Goal: Task Accomplishment & Management: Manage account settings

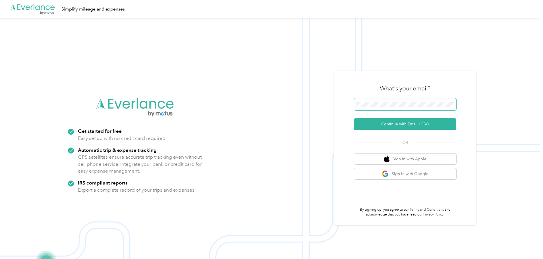
click at [388, 101] on span at bounding box center [405, 104] width 102 height 12
click at [398, 123] on button "Continue with Email / SSO" at bounding box center [405, 124] width 102 height 12
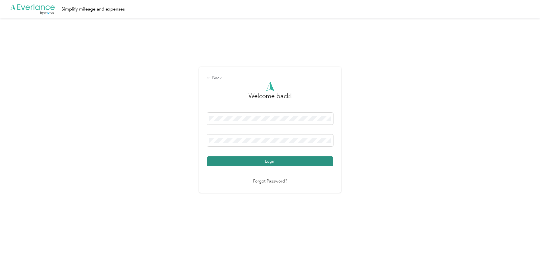
click at [251, 164] on button "Login" at bounding box center [270, 161] width 126 height 10
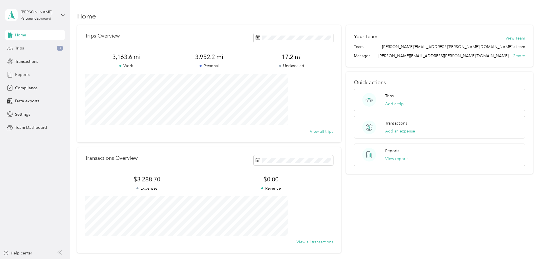
click at [27, 76] on span "Reports" at bounding box center [22, 75] width 14 height 6
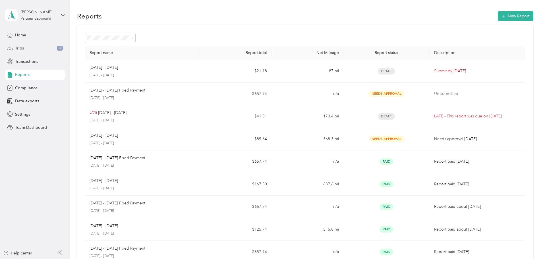
click at [58, 13] on div "[PERSON_NAME] Personal dashboard" at bounding box center [35, 15] width 60 height 20
click at [33, 46] on div "Team dashboard" at bounding box center [25, 46] width 30 height 6
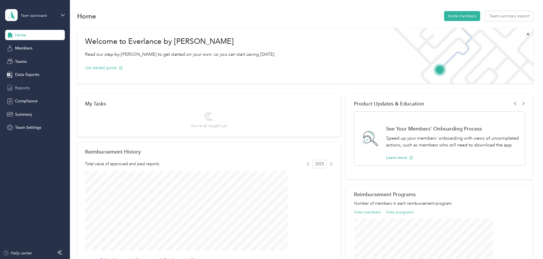
click at [23, 86] on span "Reports" at bounding box center [22, 88] width 14 height 6
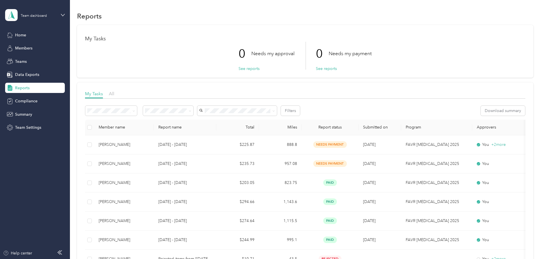
click at [21, 69] on div "Home Members Teams Data Exports Reports Compliance Summary Team Settings" at bounding box center [35, 81] width 60 height 103
click at [21, 86] on span "Reports" at bounding box center [22, 88] width 14 height 6
click at [24, 77] on span "Data Exports" at bounding box center [27, 75] width 24 height 6
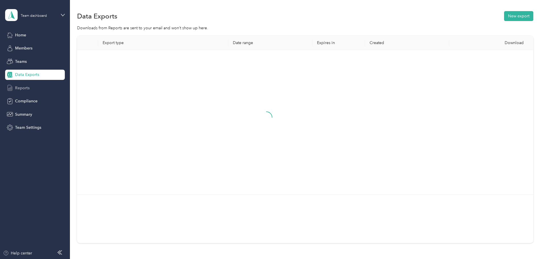
click at [24, 90] on span "Reports" at bounding box center [22, 88] width 14 height 6
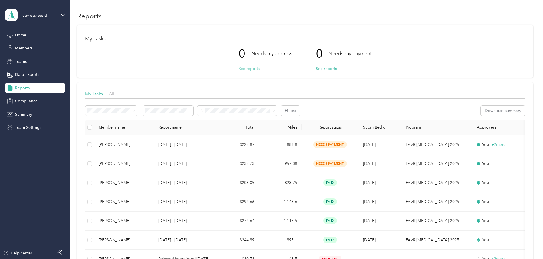
click at [248, 71] on button "See reports" at bounding box center [248, 69] width 21 height 6
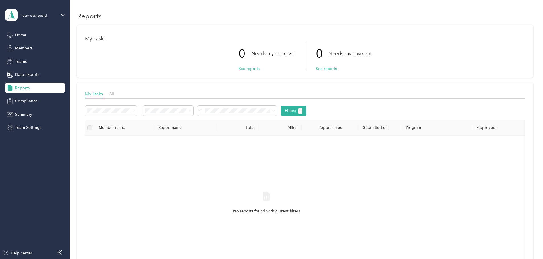
click at [23, 28] on div "Team dashboard Home Members Teams Data Exports Reports Compliance Summary Team …" at bounding box center [35, 66] width 60 height 133
click at [21, 34] on span "Home" at bounding box center [20, 35] width 11 height 6
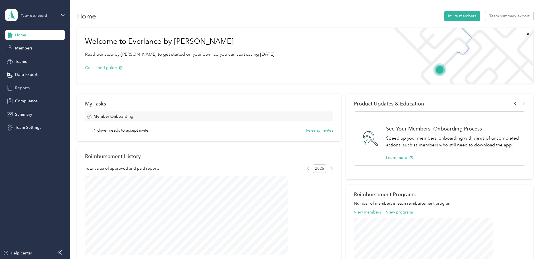
click at [25, 88] on span "Reports" at bounding box center [22, 88] width 14 height 6
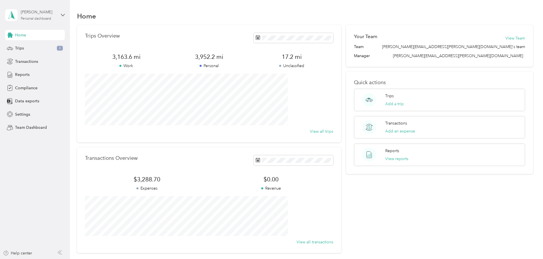
click at [56, 14] on div "[PERSON_NAME]" at bounding box center [39, 12] width 36 height 6
click at [31, 47] on div "Team dashboard" at bounding box center [25, 47] width 30 height 6
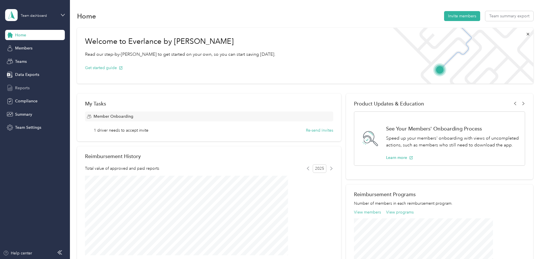
click at [30, 88] on div "Reports" at bounding box center [35, 88] width 60 height 10
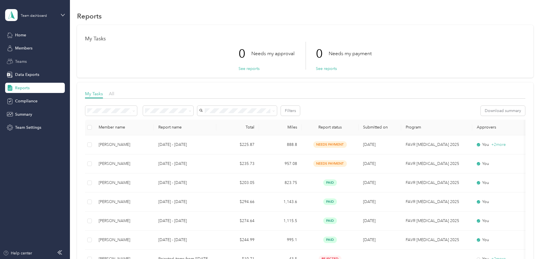
click at [19, 60] on span "Teams" at bounding box center [21, 62] width 12 height 6
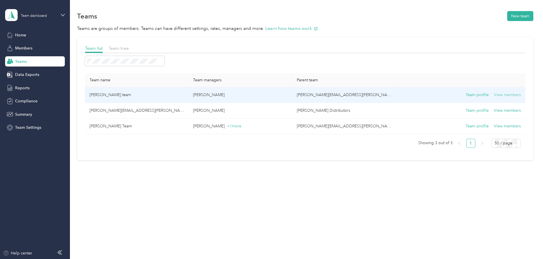
click at [494, 96] on button "View members" at bounding box center [507, 95] width 27 height 6
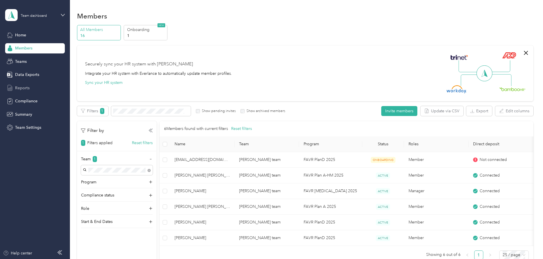
click at [25, 88] on span "Reports" at bounding box center [22, 88] width 14 height 6
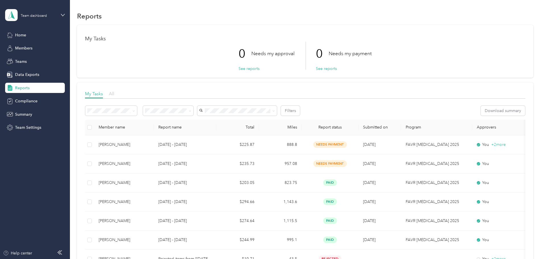
drag, startPoint x: 150, startPoint y: 93, endPoint x: 152, endPoint y: 91, distance: 3.0
click at [114, 93] on span "All" at bounding box center [111, 93] width 5 height 5
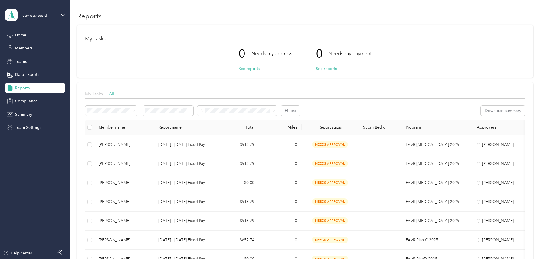
click at [103, 93] on span "My Tasks" at bounding box center [94, 93] width 18 height 5
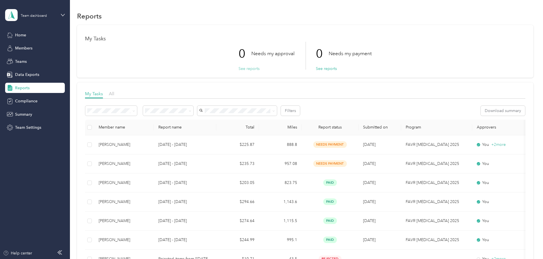
click at [249, 69] on button "See reports" at bounding box center [248, 69] width 21 height 6
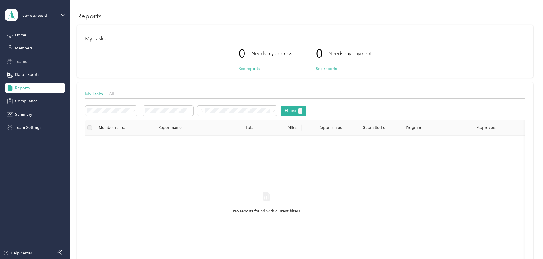
click at [28, 61] on div "Teams" at bounding box center [35, 61] width 60 height 10
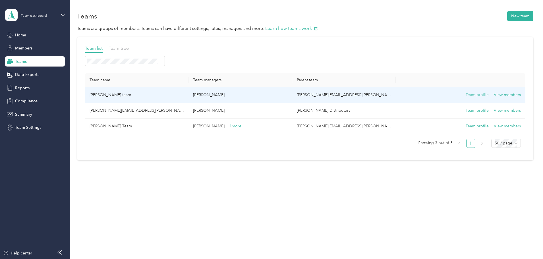
click at [465, 95] on button "Team profile" at bounding box center [476, 95] width 23 height 6
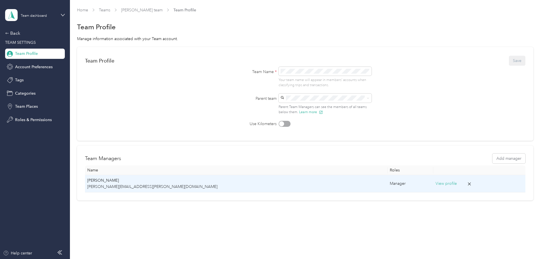
click at [435, 184] on button "View profile" at bounding box center [445, 183] width 21 height 6
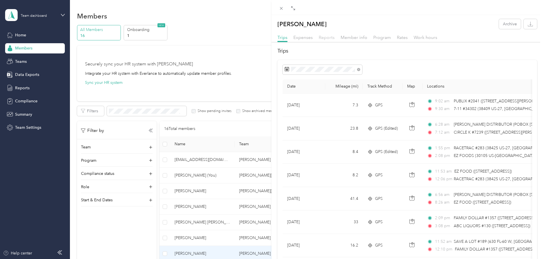
click at [329, 36] on span "Reports" at bounding box center [327, 37] width 16 height 5
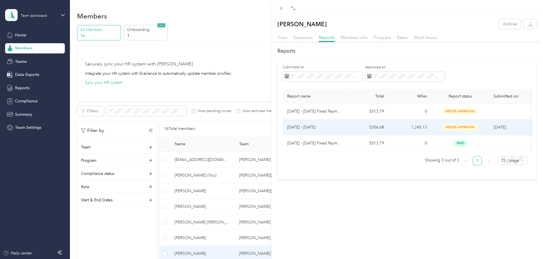
click at [348, 126] on td "$306.68" at bounding box center [367, 127] width 43 height 16
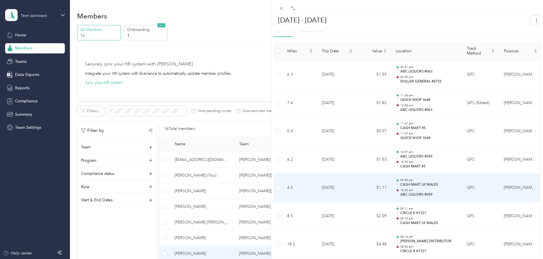
scroll to position [227, 0]
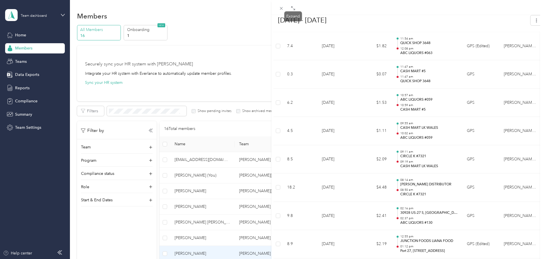
click at [294, 7] on icon at bounding box center [293, 8] width 5 height 5
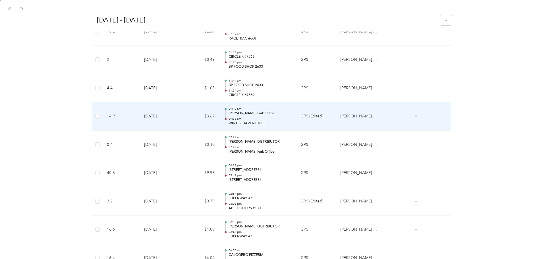
scroll to position [1591, 0]
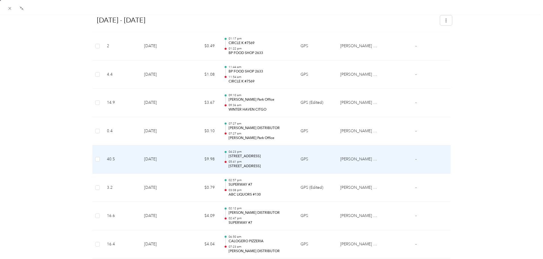
click at [288, 159] on div "04:23 pm [STREET_ADDRESS] 05:41 pm [STREET_ADDRESS]" at bounding box center [259, 159] width 63 height 19
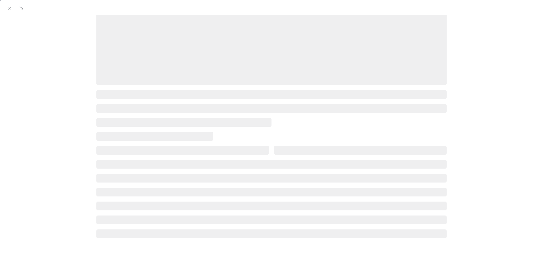
scroll to position [79, 0]
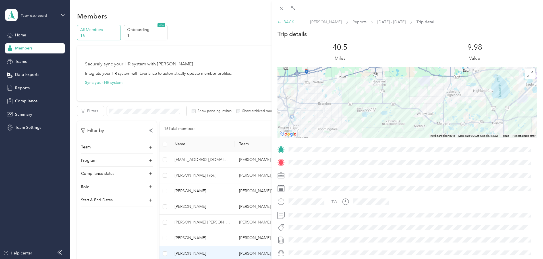
click at [287, 20] on div "BACK" at bounding box center [285, 22] width 17 height 6
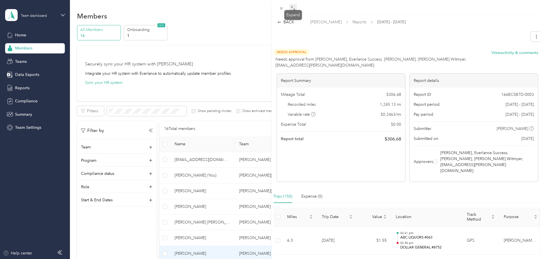
click at [293, 9] on icon at bounding box center [293, 8] width 5 height 5
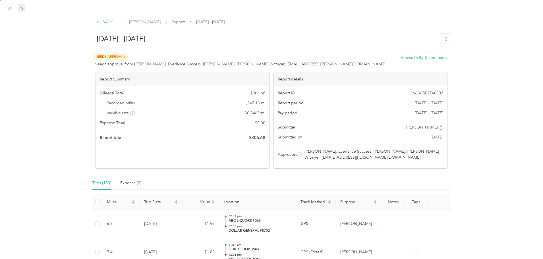
click at [111, 22] on div "BACK" at bounding box center [104, 22] width 17 height 6
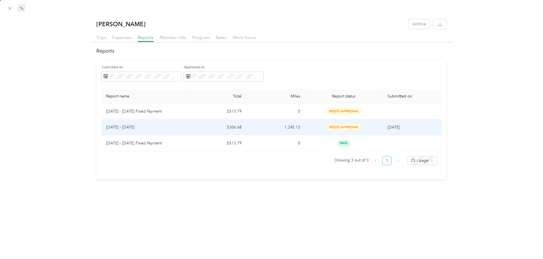
click at [314, 125] on div "needs approval" at bounding box center [343, 127] width 69 height 7
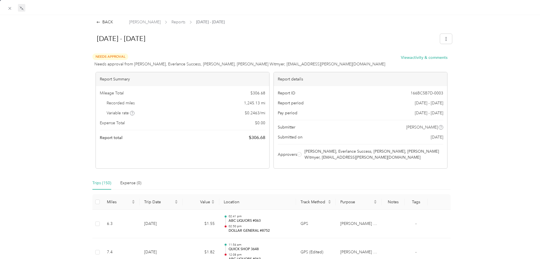
click at [298, 154] on icon at bounding box center [299, 154] width 3 height 3
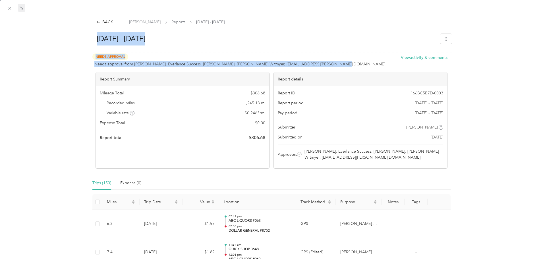
drag, startPoint x: 88, startPoint y: 48, endPoint x: 326, endPoint y: 55, distance: 238.2
click at [203, 49] on div at bounding box center [271, 51] width 361 height 6
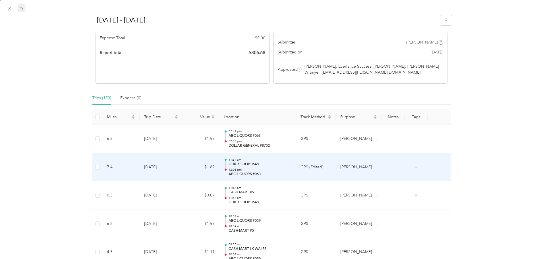
scroll to position [85, 0]
